Goal: Task Accomplishment & Management: Use online tool/utility

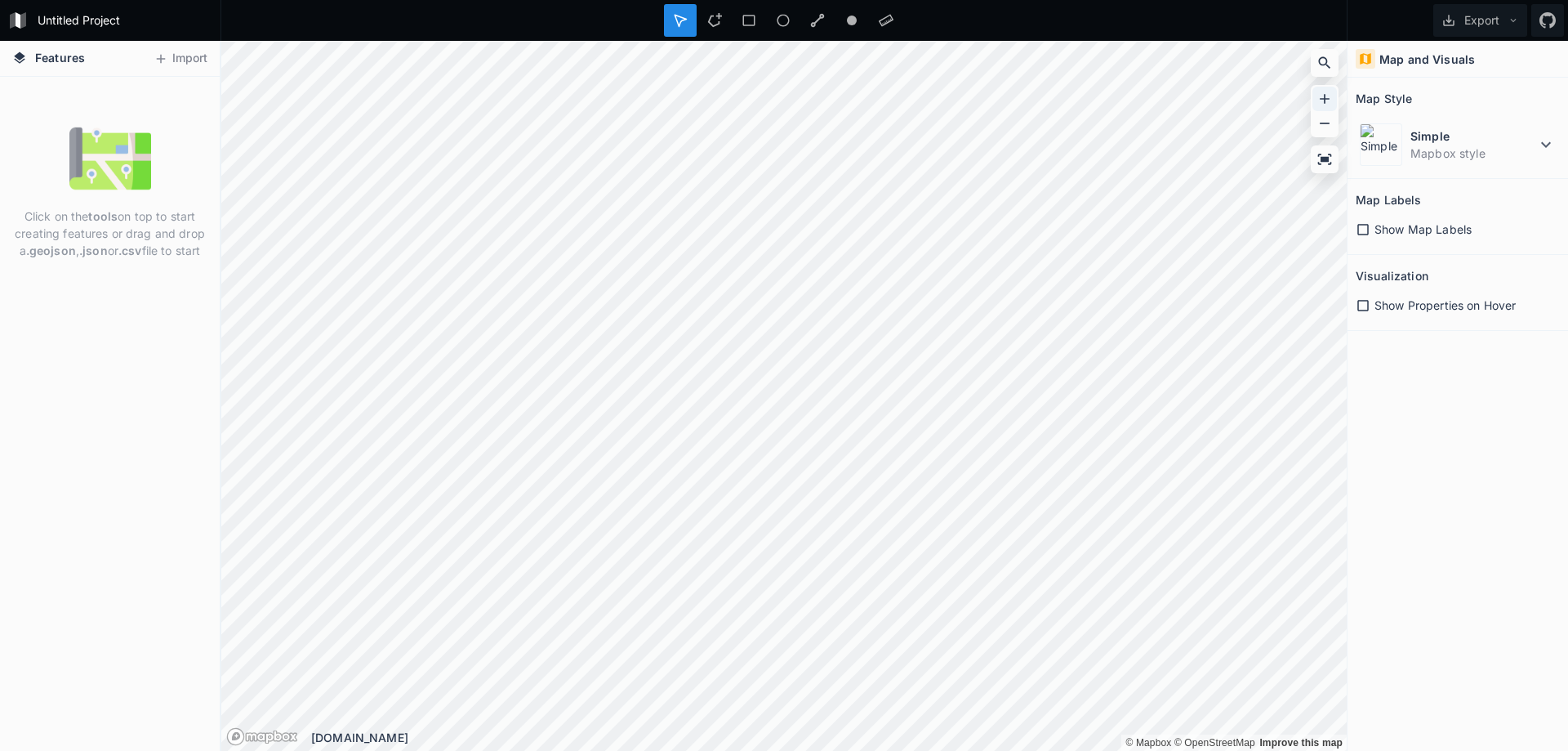
click at [1326, 95] on icon at bounding box center [1325, 99] width 16 height 16
click at [1325, 95] on icon at bounding box center [1325, 99] width 10 height 10
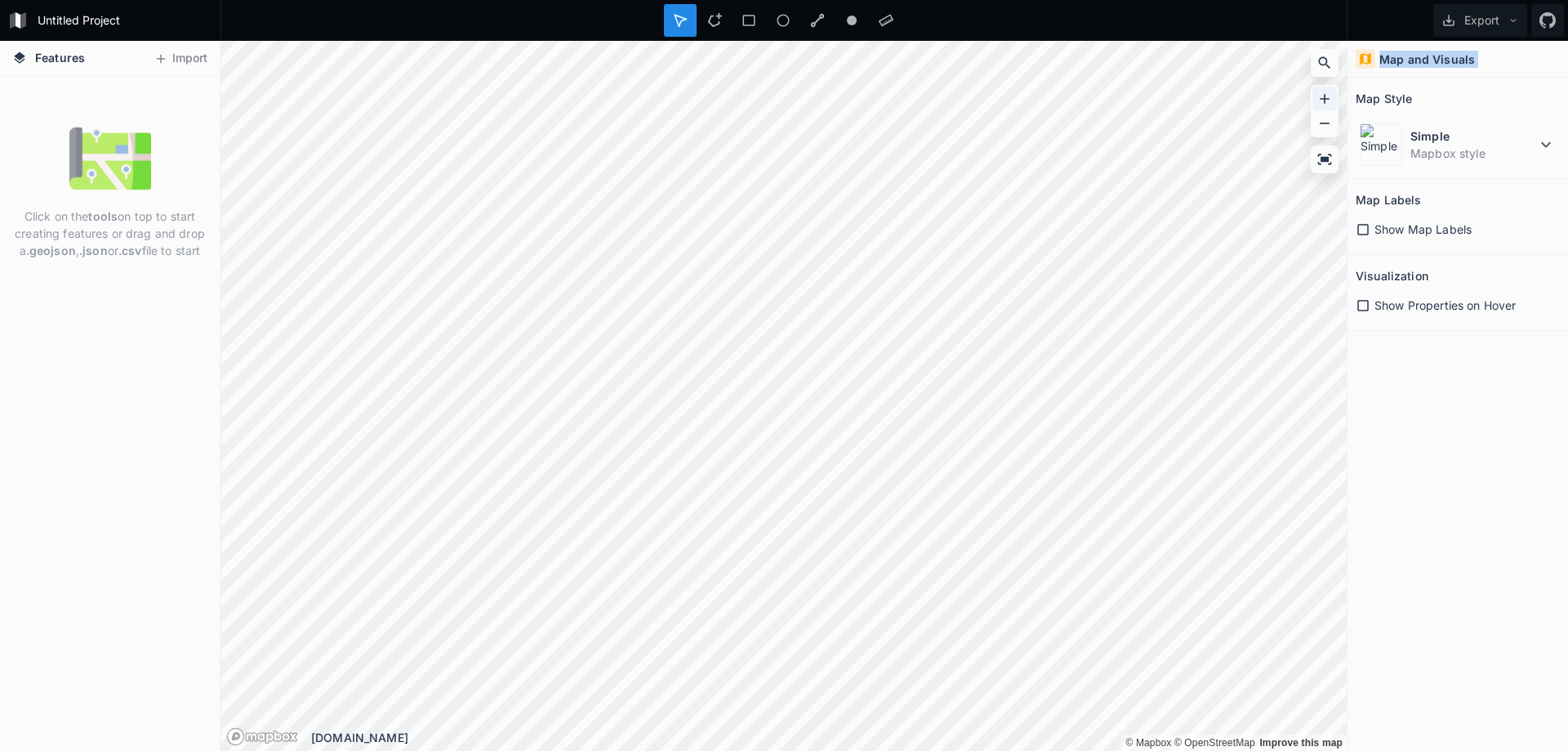
click at [1325, 95] on icon at bounding box center [1325, 99] width 10 height 10
click at [1365, 232] on icon at bounding box center [1363, 230] width 15 height 15
click at [1365, 232] on icon at bounding box center [1363, 230] width 11 height 11
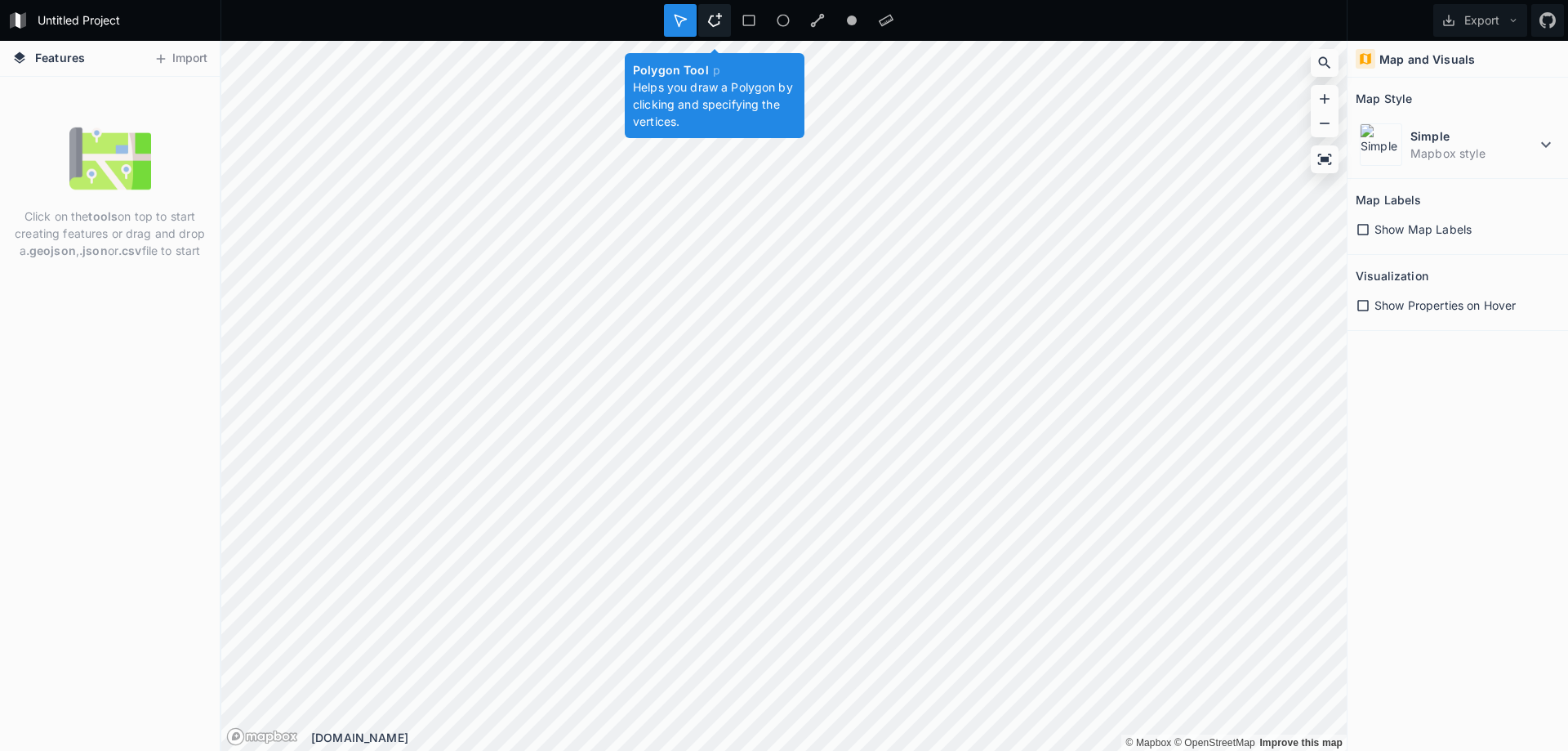
click at [714, 21] on icon at bounding box center [714, 20] width 15 height 15
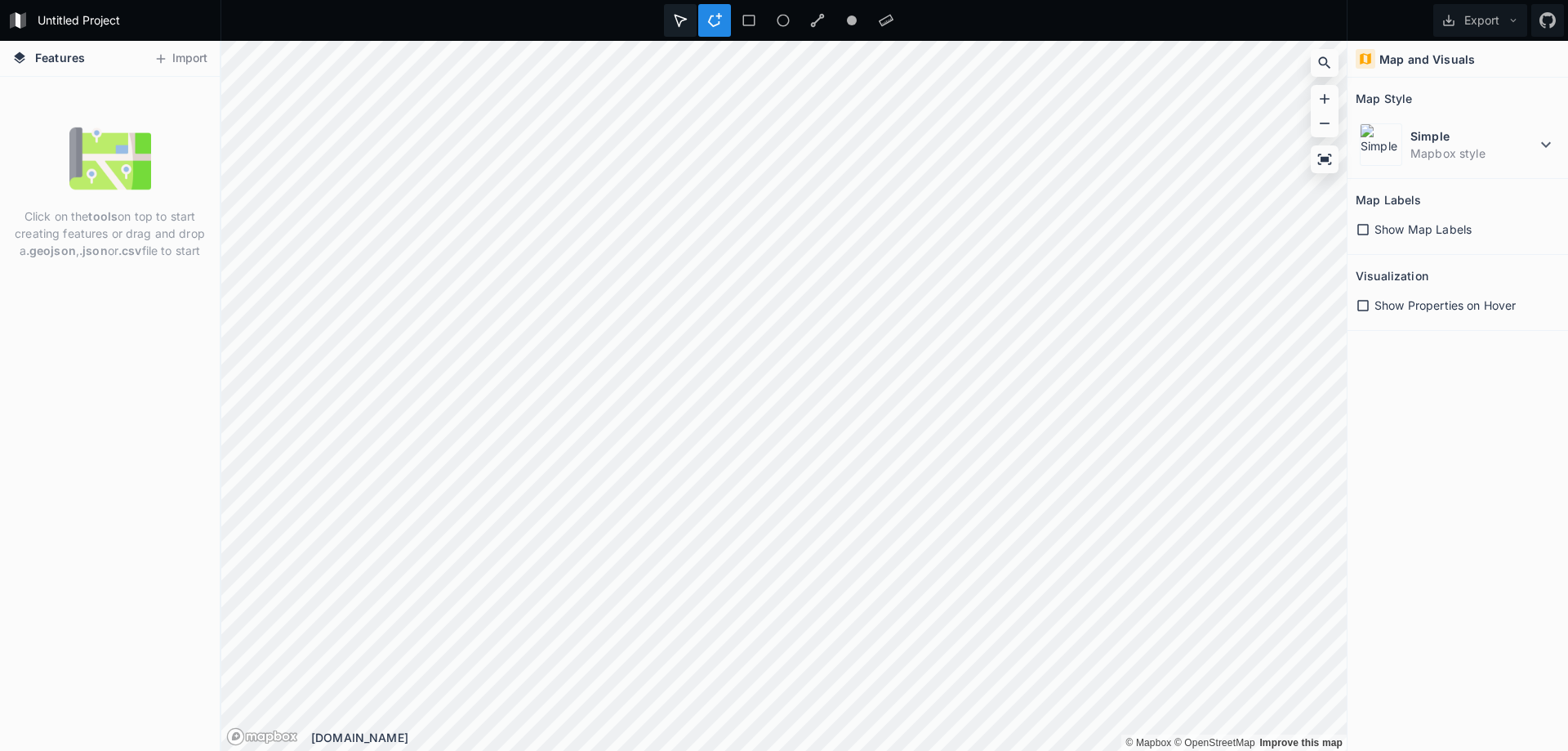
click at [671, 23] on div at bounding box center [681, 20] width 33 height 33
click at [722, 13] on div at bounding box center [714, 20] width 33 height 33
click at [1366, 188] on div "Features Import Click on the tools on top to start creating features or drag an…" at bounding box center [784, 396] width 1568 height 710
click at [710, 4] on div at bounding box center [784, 20] width 1127 height 41
click at [684, 11] on div at bounding box center [681, 20] width 33 height 33
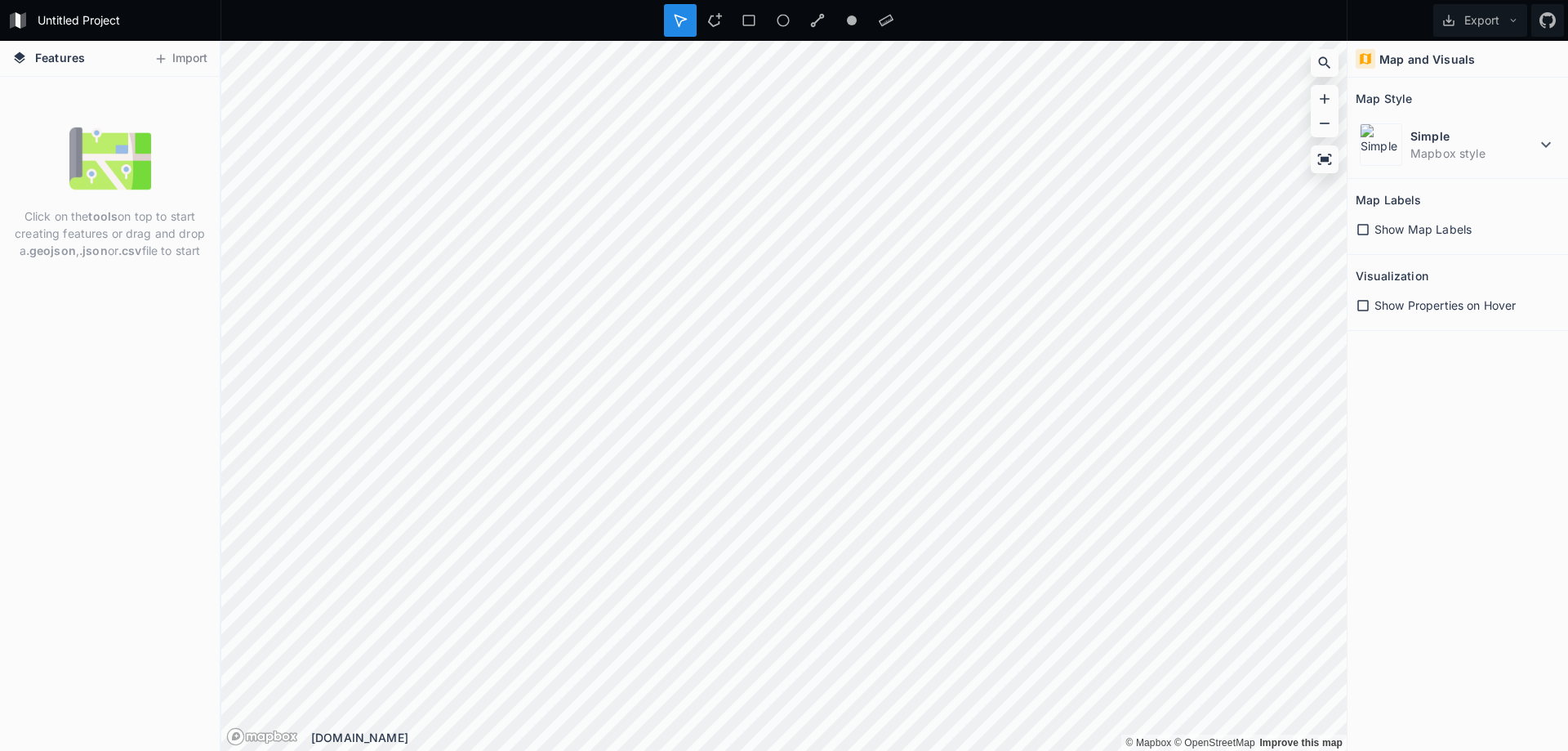
click at [1466, 113] on div "Simple Mapbox style" at bounding box center [1457, 140] width 204 height 59
click at [1391, 157] on img at bounding box center [1381, 145] width 42 height 42
click at [0, 311] on html "Untitled Project Export Features Import Click on the tools on top to start crea…" at bounding box center [784, 375] width 1568 height 751
click at [138, 629] on div "Features Import Click on the tools on top to start creating features or drag an…" at bounding box center [784, 396] width 1568 height 710
click at [301, 750] on html "Untitled Project Export Features Import Click on the tools on top to start crea…" at bounding box center [784, 375] width 1568 height 751
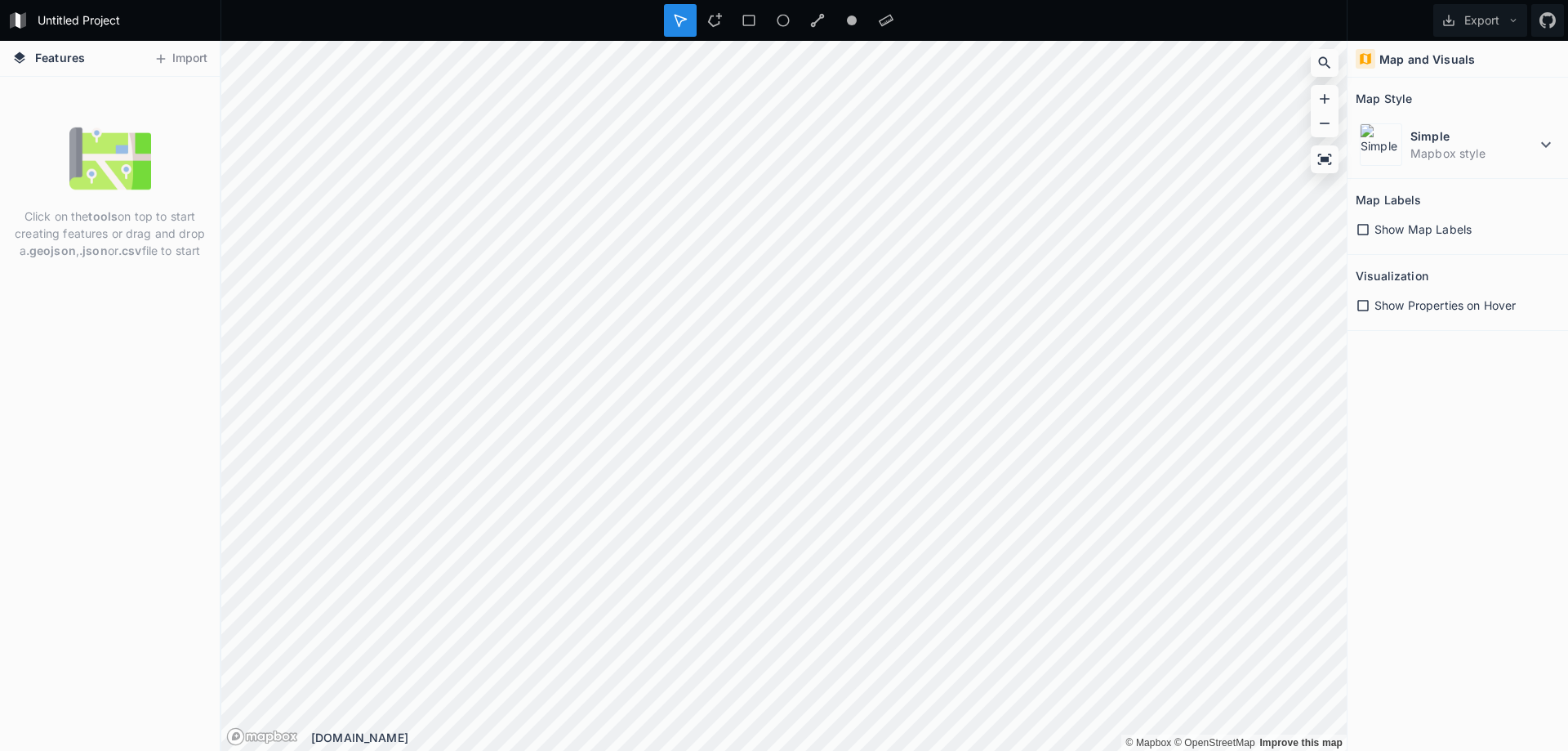
click at [541, 750] on html "Untitled Project Export Features Import Click on the tools on top to start crea…" at bounding box center [784, 375] width 1568 height 751
click at [1357, 222] on icon at bounding box center [1363, 230] width 15 height 15
click at [1467, 143] on dt "Simple" at bounding box center [1473, 135] width 125 height 17
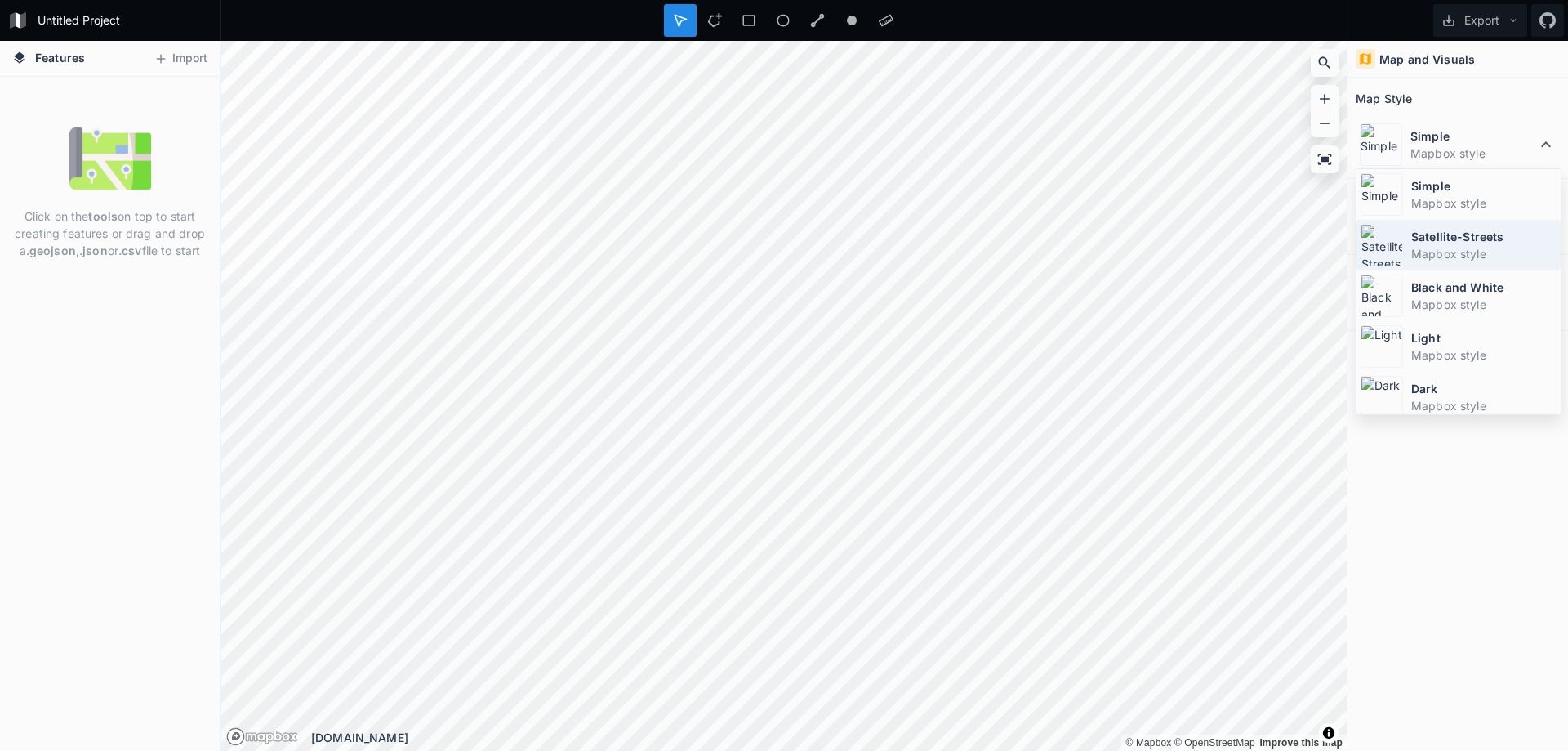
click at [1448, 240] on dt "Satellite-Streets" at bounding box center [1484, 236] width 145 height 17
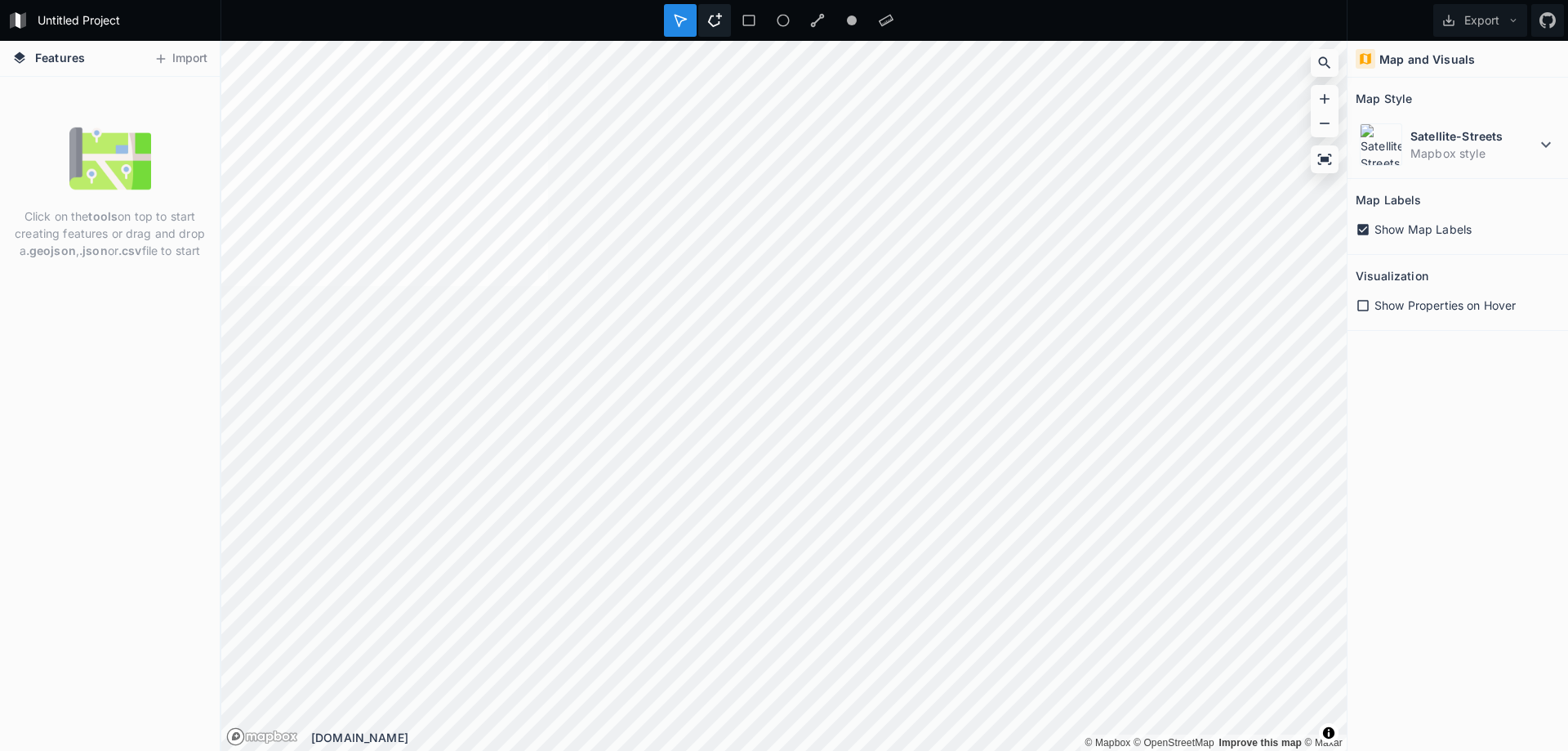
click at [719, 13] on icon at bounding box center [714, 19] width 14 height 14
click at [743, 34] on div at bounding box center [749, 20] width 33 height 33
click at [815, 24] on icon at bounding box center [818, 20] width 14 height 14
click at [713, 29] on div at bounding box center [714, 20] width 33 height 33
click at [713, 18] on icon at bounding box center [714, 20] width 15 height 15
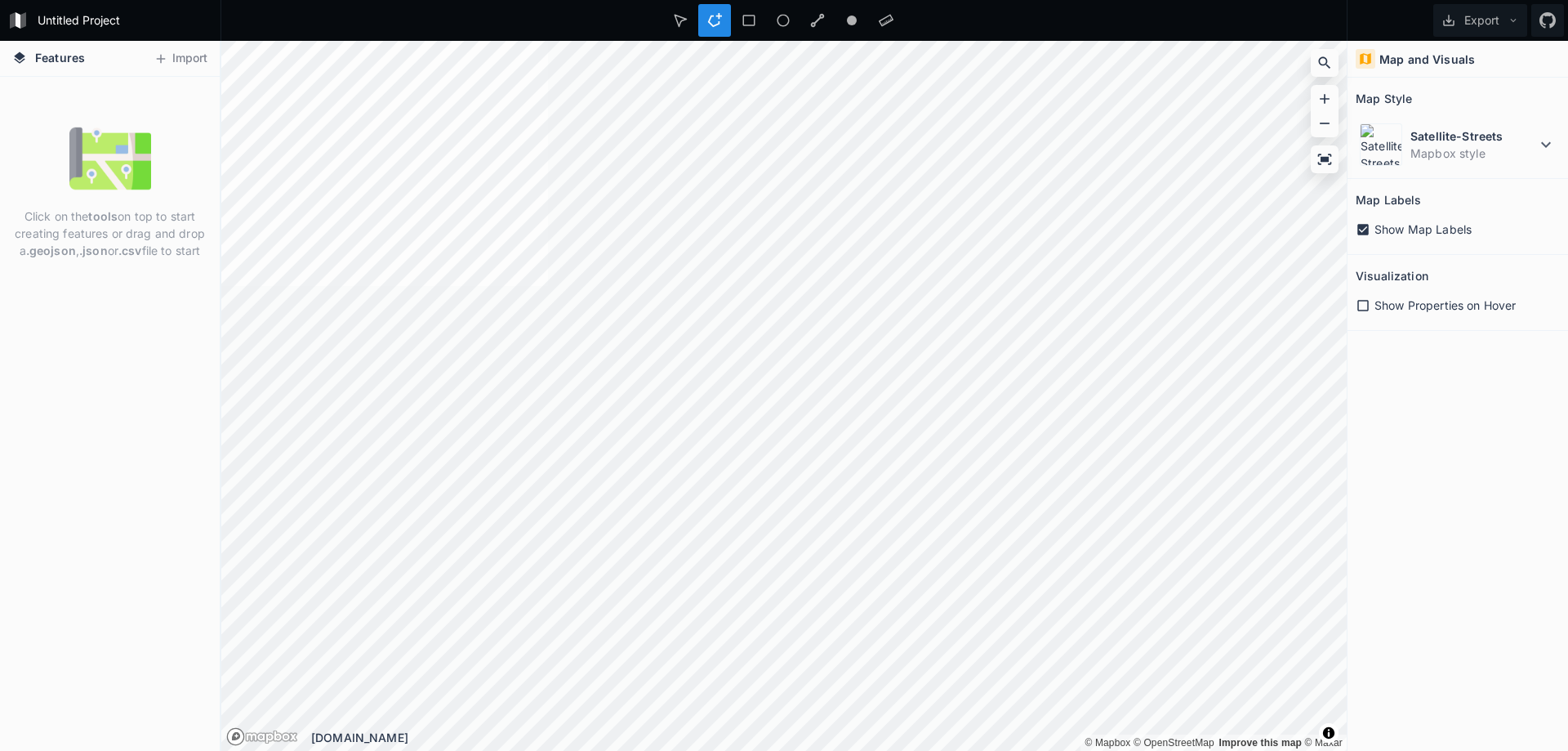
click at [715, 7] on div at bounding box center [714, 20] width 33 height 33
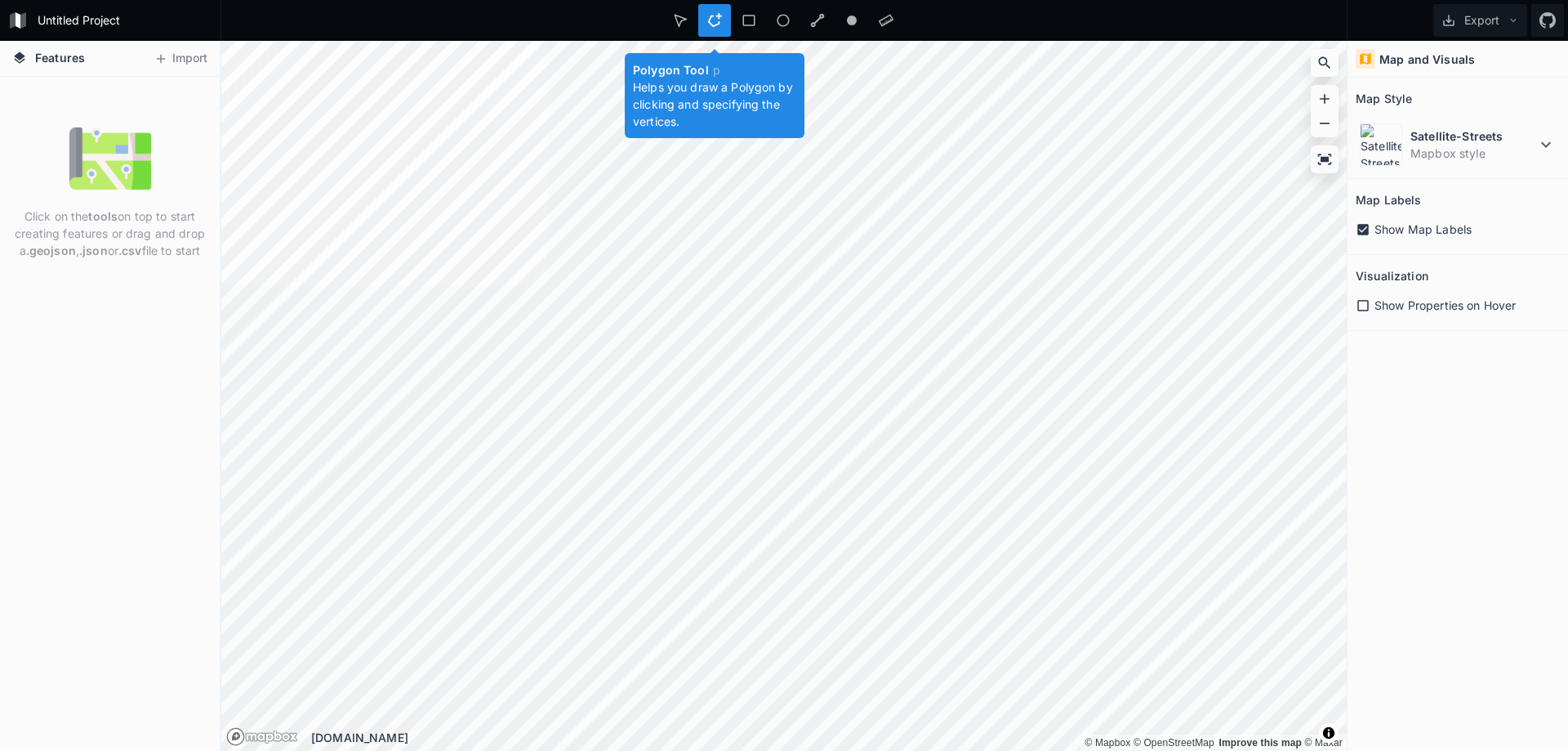
click at [715, 35] on div at bounding box center [714, 20] width 33 height 33
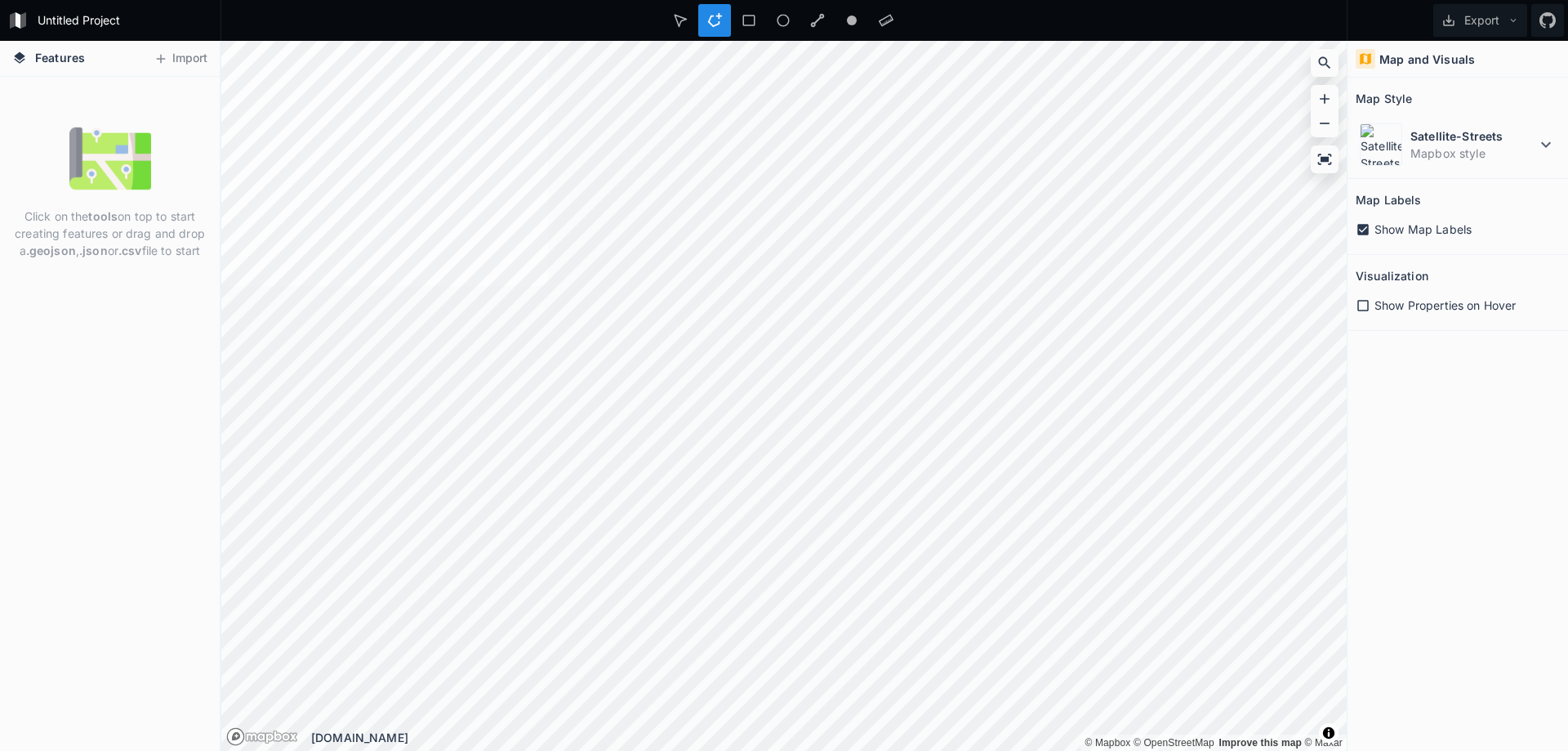
click at [725, 19] on div at bounding box center [714, 20] width 33 height 33
click at [678, 33] on div at bounding box center [681, 20] width 33 height 33
click at [710, 19] on icon at bounding box center [714, 20] width 15 height 15
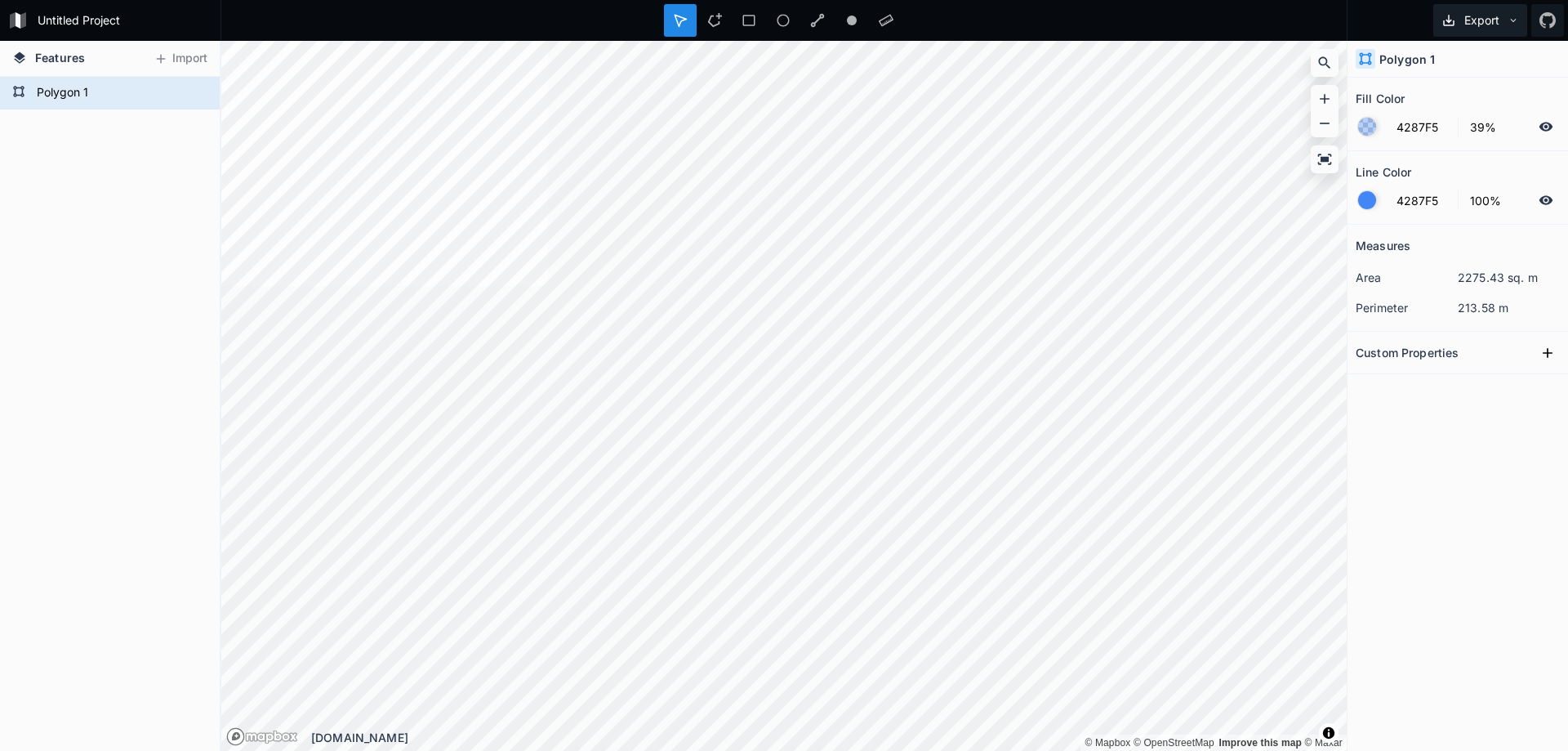
click at [1520, 5] on button "Export" at bounding box center [1480, 20] width 94 height 33
click at [1550, 19] on icon at bounding box center [1548, 20] width 16 height 16
